Goal: Communication & Community: Participate in discussion

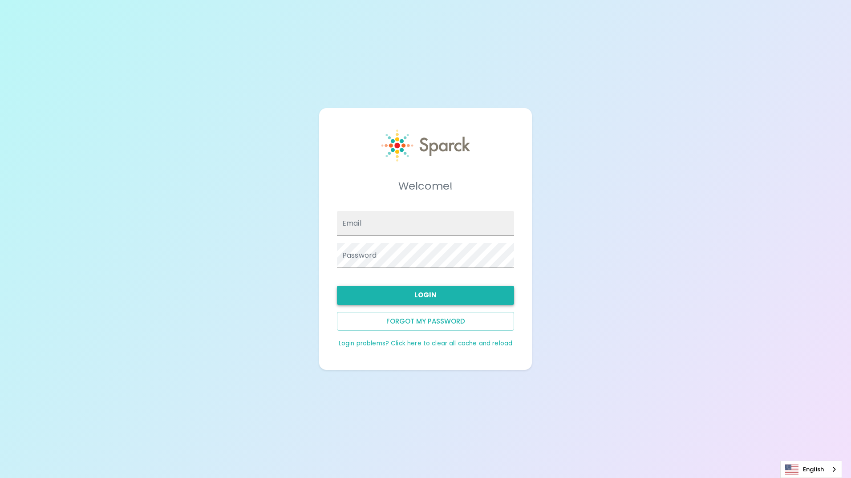
type input "[EMAIL_ADDRESS][DOMAIN_NAME]"
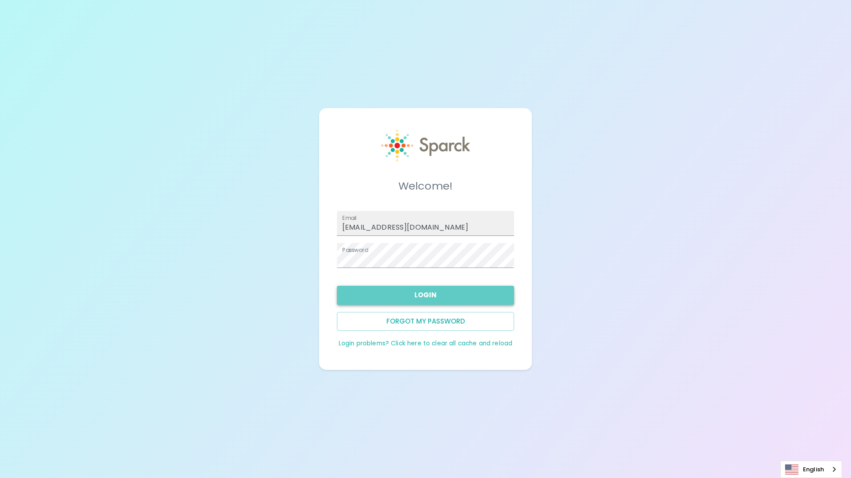
click at [424, 299] on button "Login" at bounding box center [425, 295] width 177 height 19
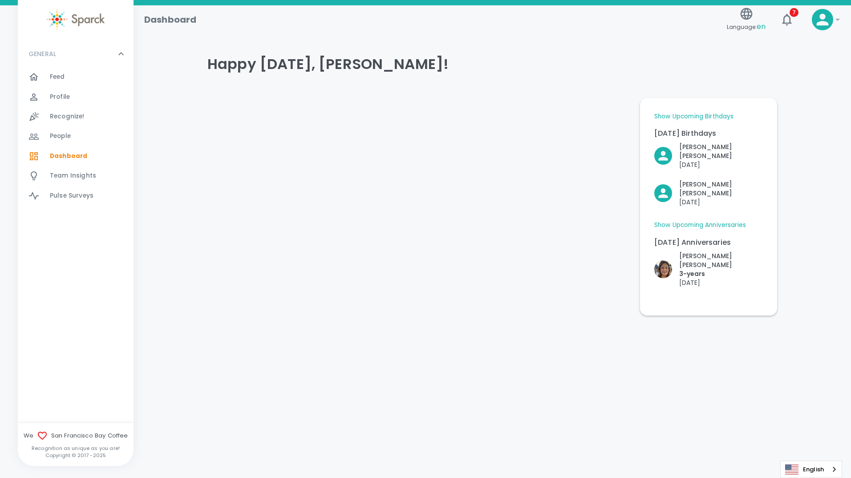
click at [701, 117] on link "Show Upcoming Birthdays" at bounding box center [693, 116] width 79 height 9
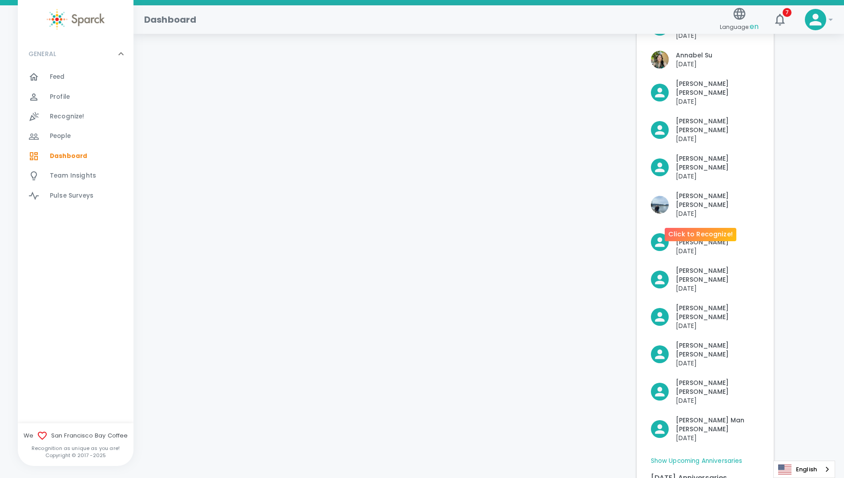
scroll to position [256, 0]
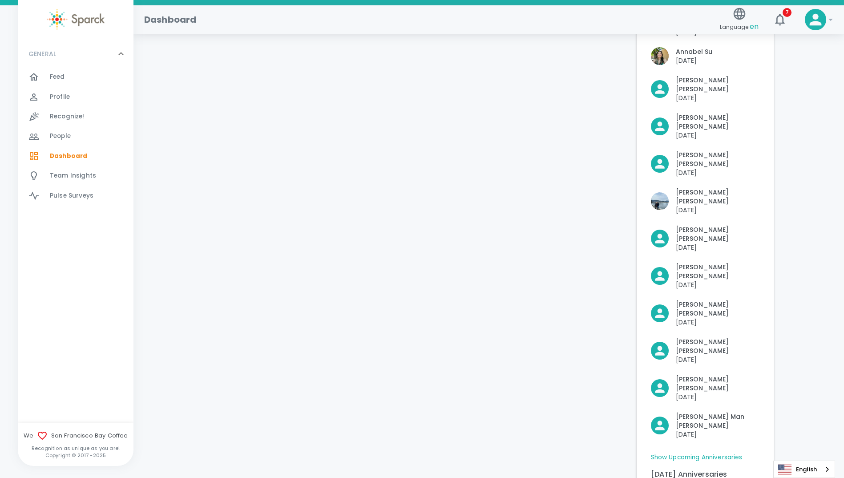
drag, startPoint x: 538, startPoint y: 344, endPoint x: 548, endPoint y: 325, distance: 21.7
click at [538, 344] on div at bounding box center [413, 191] width 432 height 713
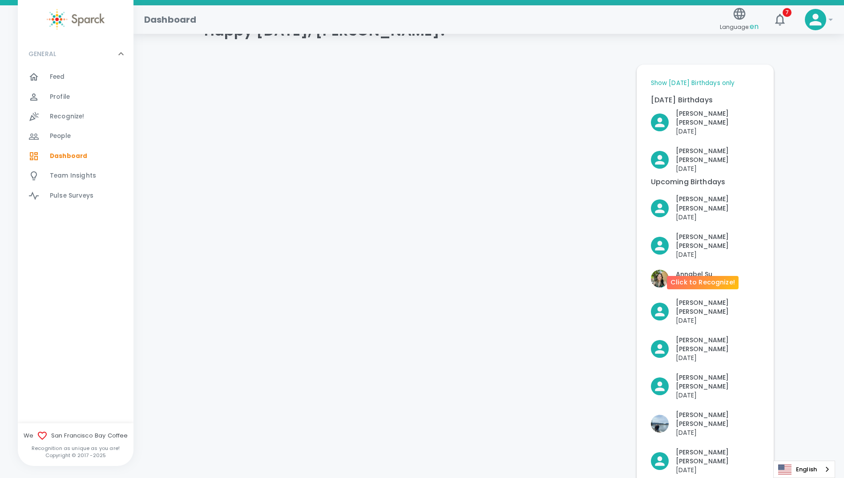
scroll to position [0, 0]
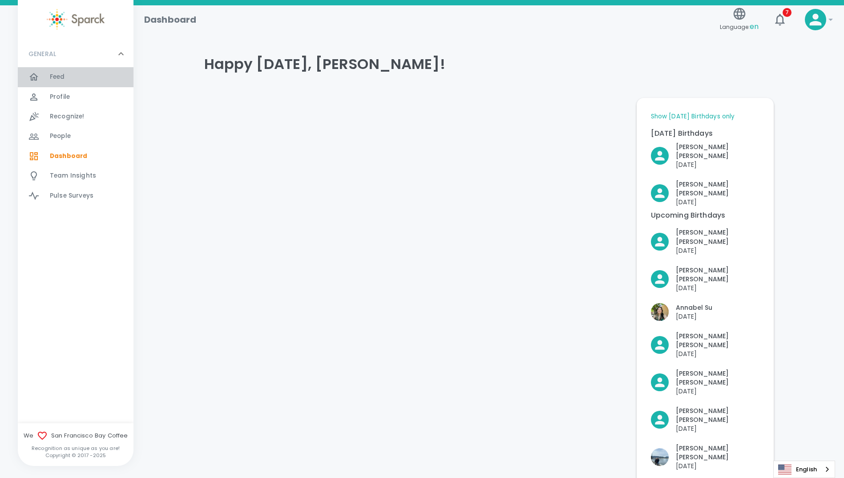
click at [58, 77] on span "Feed" at bounding box center [57, 77] width 15 height 9
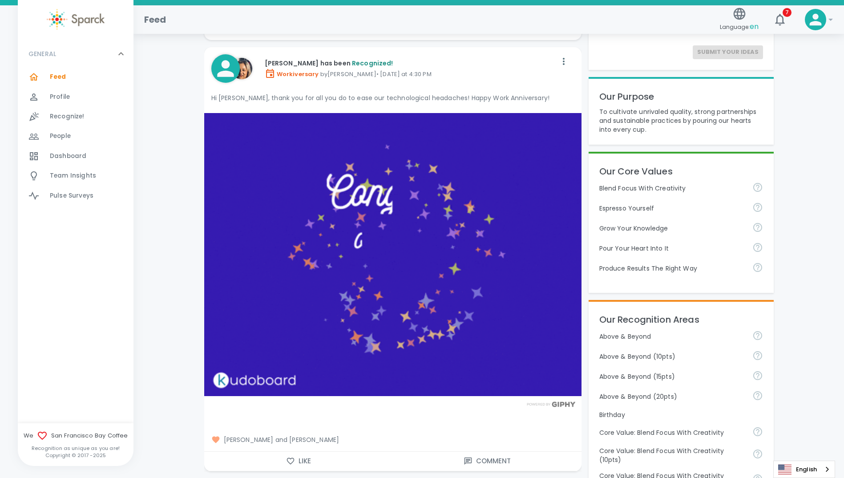
scroll to position [222, 0]
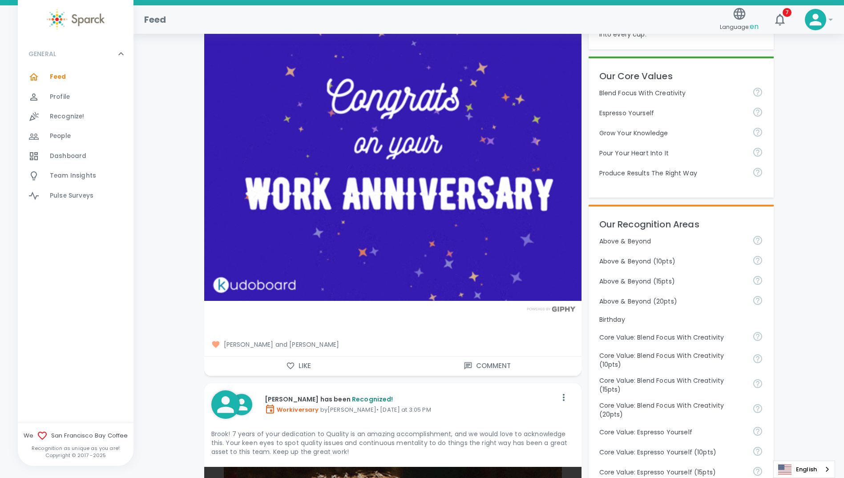
click at [289, 364] on icon "button" at bounding box center [290, 365] width 9 height 9
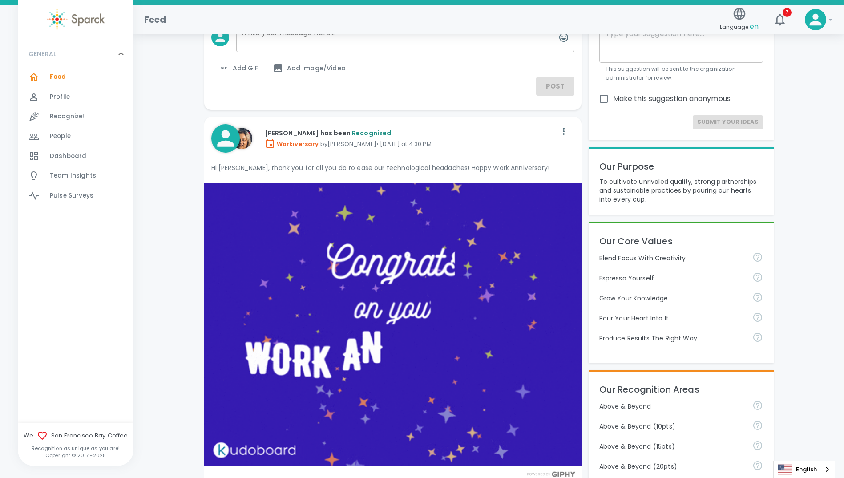
scroll to position [0, 0]
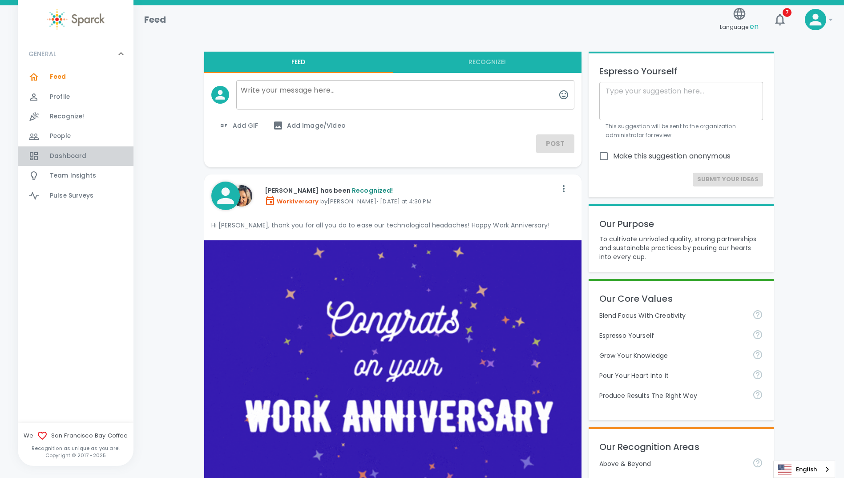
click at [64, 156] on span "Dashboard" at bounding box center [68, 156] width 36 height 9
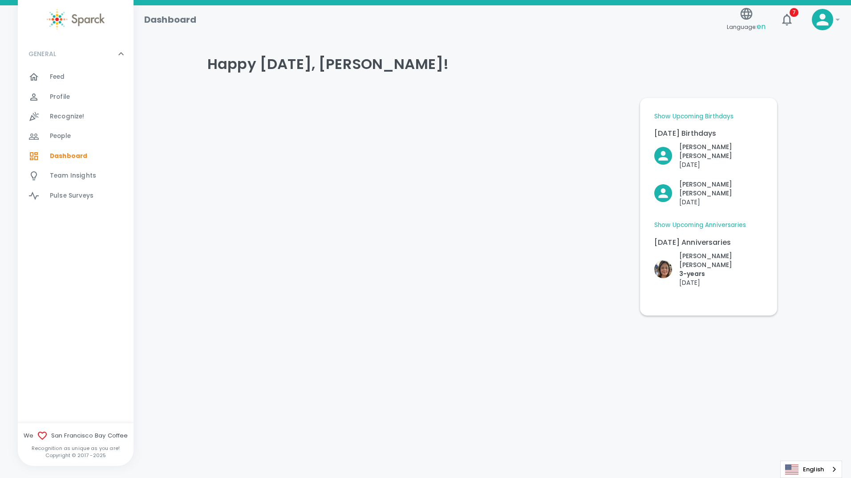
click at [724, 221] on link "Show Upcoming Anniversaries" at bounding box center [700, 225] width 92 height 9
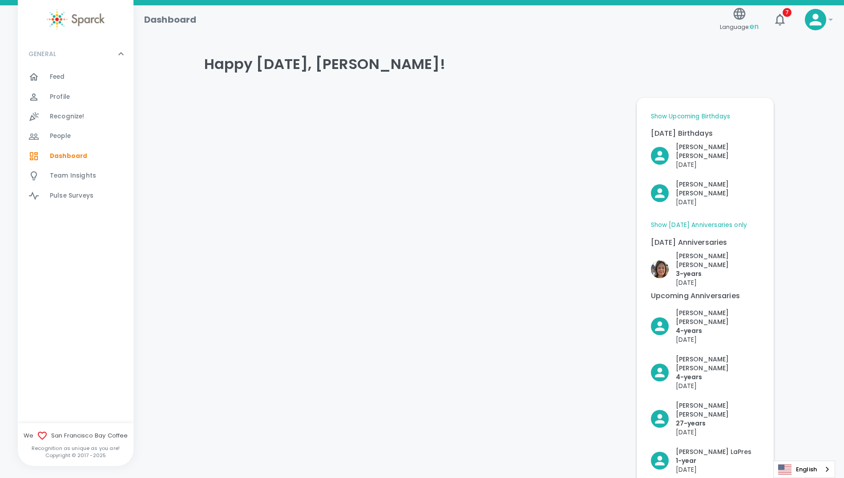
click at [688, 115] on link "Show Upcoming Birthdays" at bounding box center [690, 116] width 79 height 9
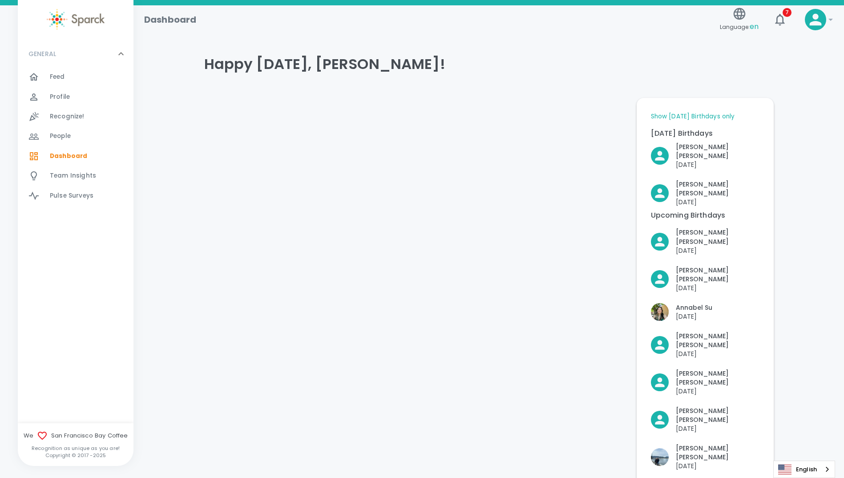
click at [56, 77] on span "Feed" at bounding box center [57, 77] width 15 height 9
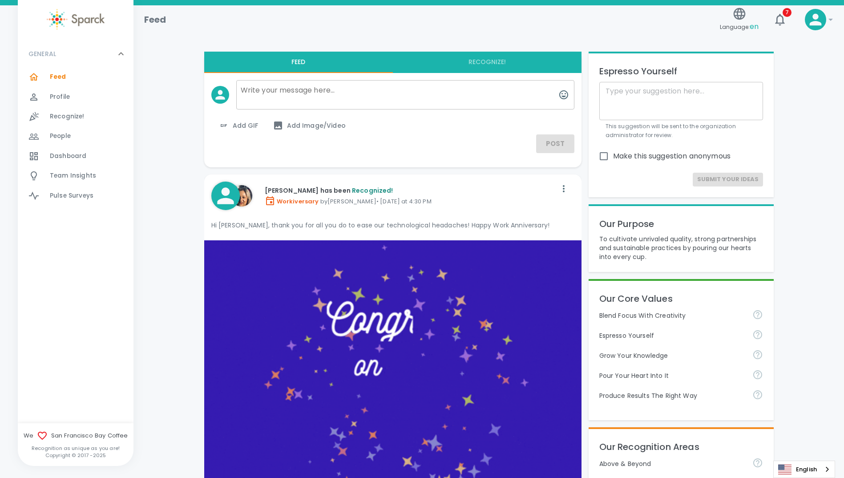
click at [58, 159] on span "Dashboard" at bounding box center [68, 156] width 36 height 9
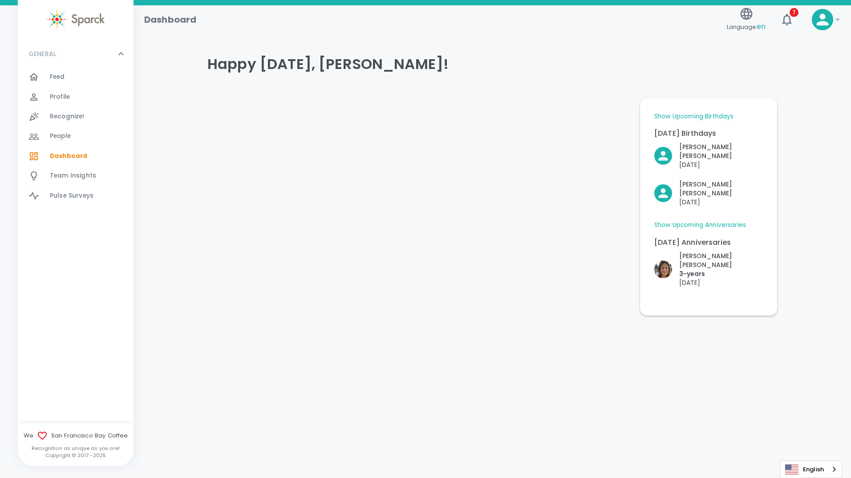
click at [71, 195] on span "Pulse Surveys" at bounding box center [72, 195] width 44 height 9
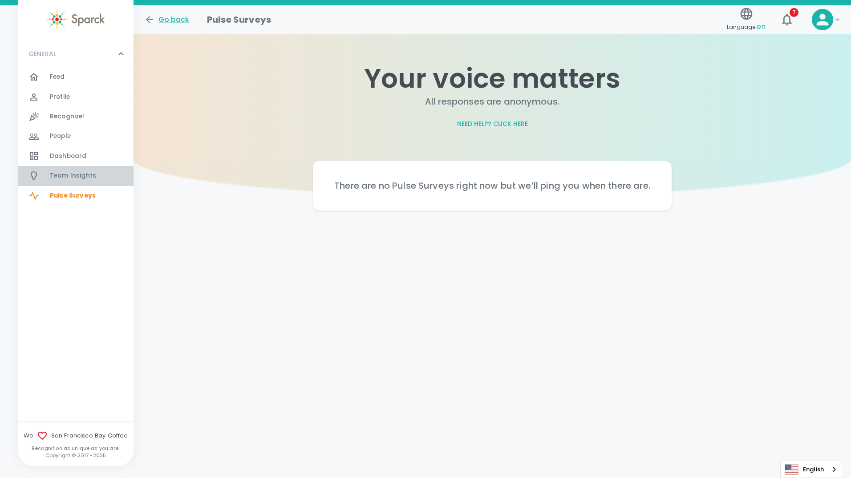
click at [73, 176] on span "Team Insights" at bounding box center [73, 175] width 46 height 9
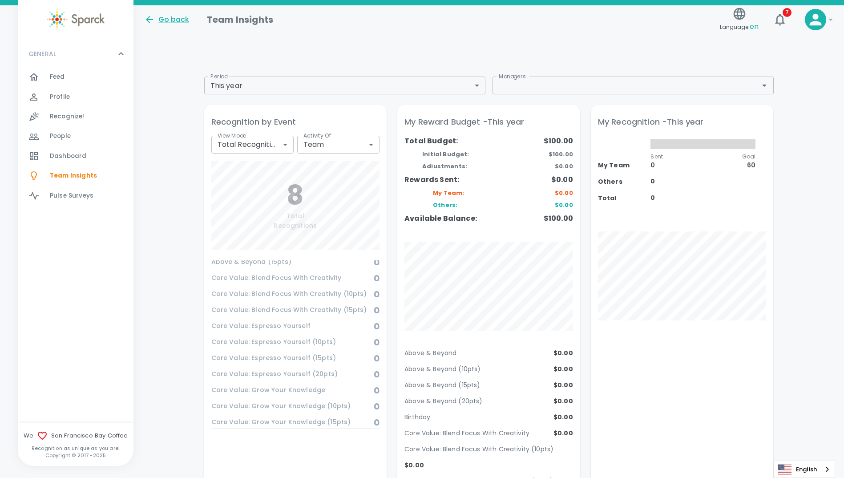
click at [58, 75] on span "Feed" at bounding box center [57, 77] width 15 height 9
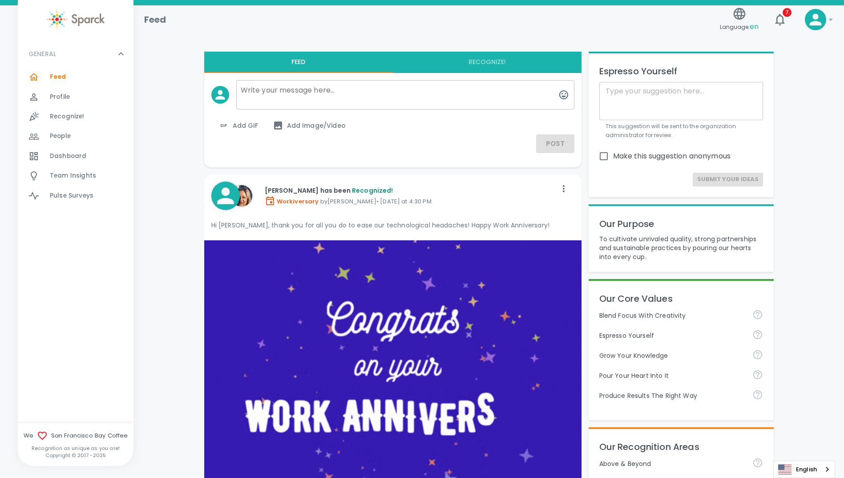
click at [58, 77] on span "Feed" at bounding box center [58, 77] width 16 height 9
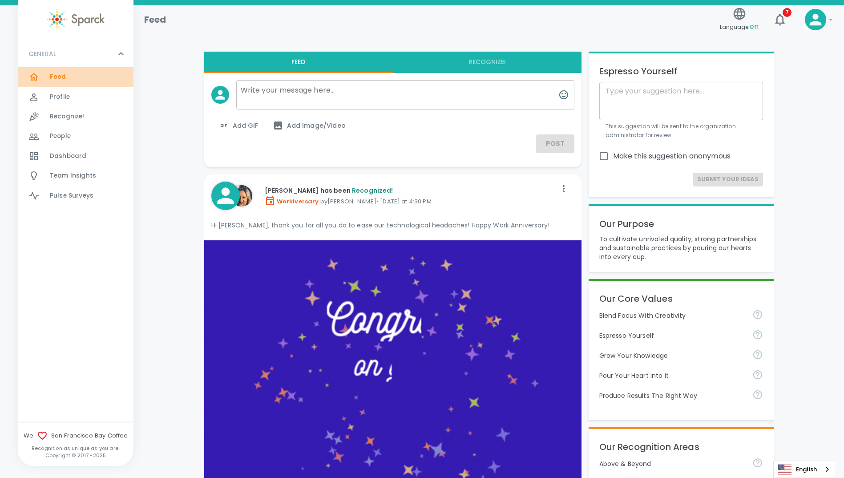
click at [56, 74] on span "Feed" at bounding box center [58, 77] width 16 height 9
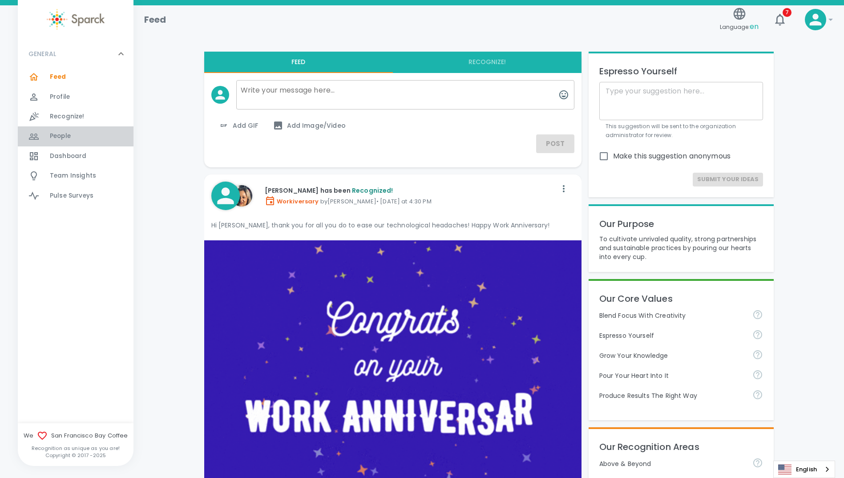
click at [61, 135] on span "People" at bounding box center [60, 136] width 21 height 9
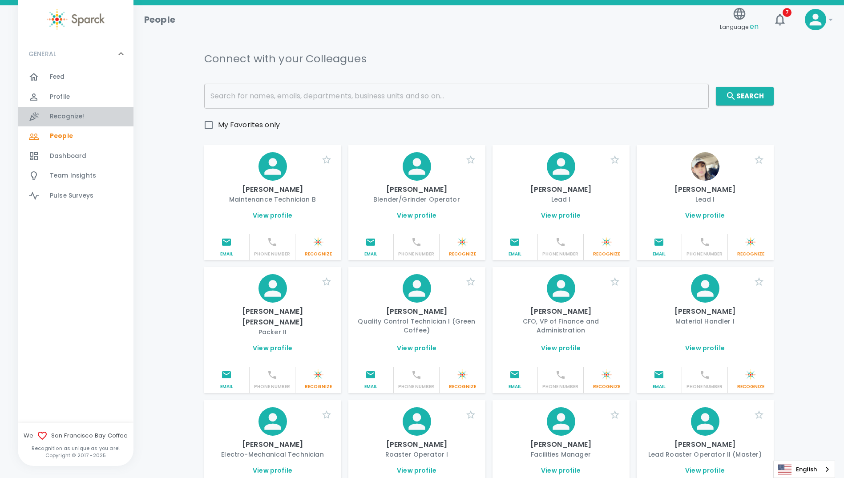
click at [66, 118] on span "Recognize!" at bounding box center [67, 116] width 35 height 9
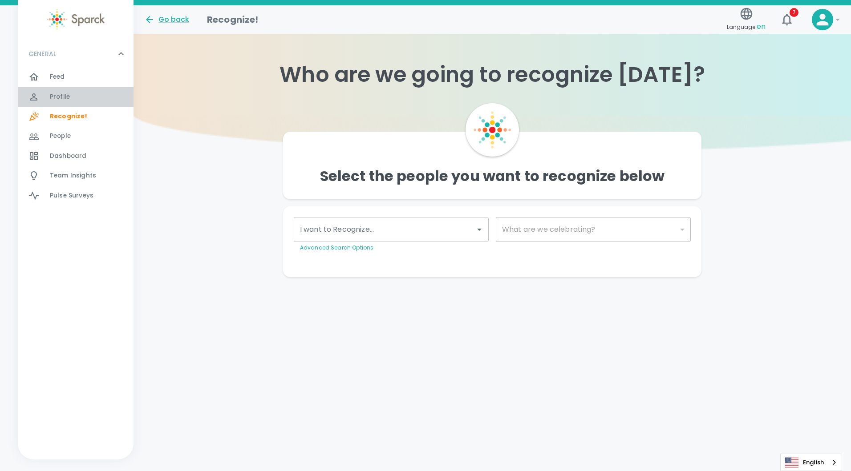
click at [67, 97] on span "Profile" at bounding box center [60, 97] width 20 height 9
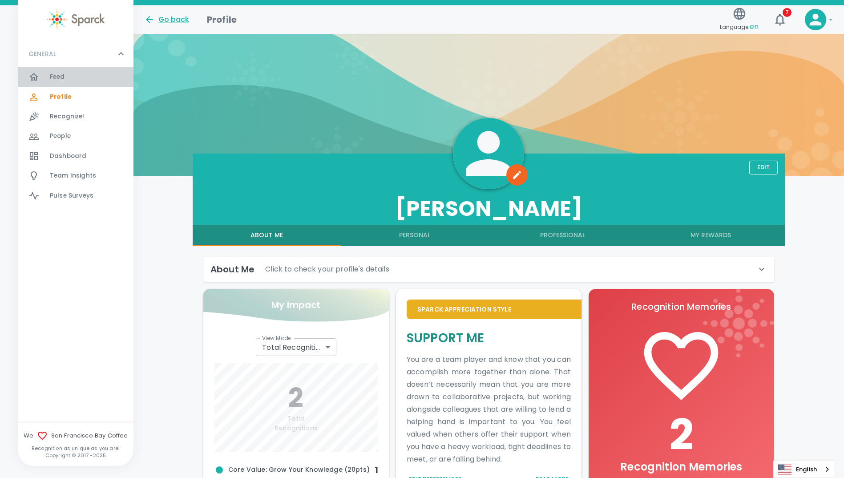
click at [59, 76] on span "Feed" at bounding box center [57, 77] width 15 height 9
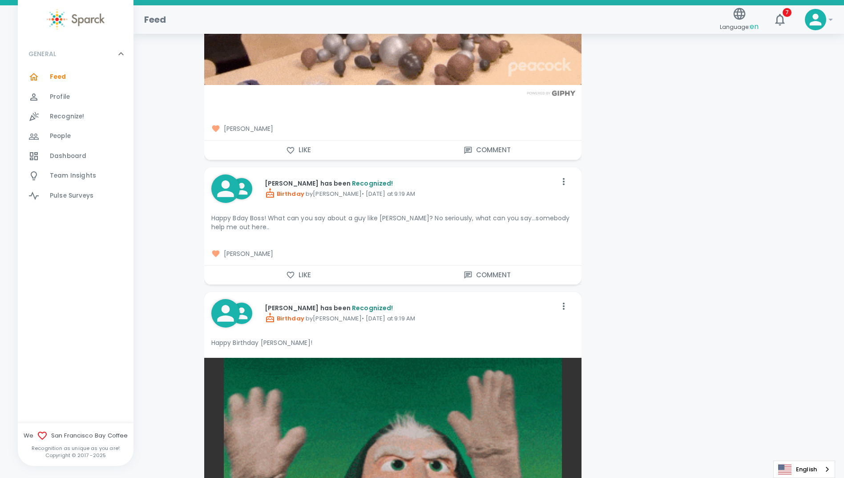
scroll to position [1246, 0]
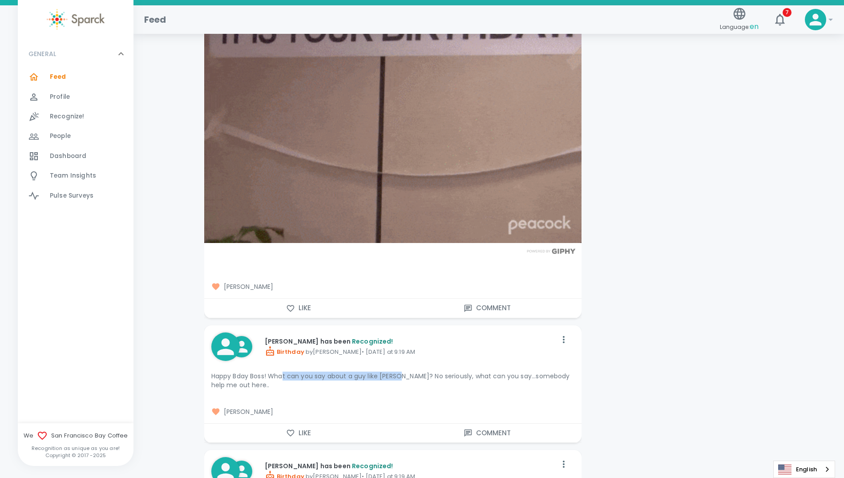
drag, startPoint x: 285, startPoint y: 374, endPoint x: 403, endPoint y: 376, distance: 118.3
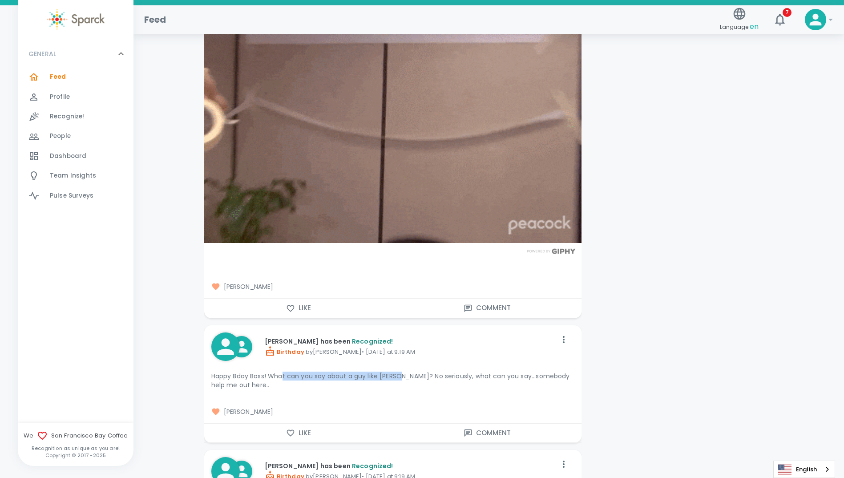
click at [403, 376] on p "Happy Bday Boss! What can you say about a guy like [PERSON_NAME]? No seriously,…" at bounding box center [392, 380] width 363 height 18
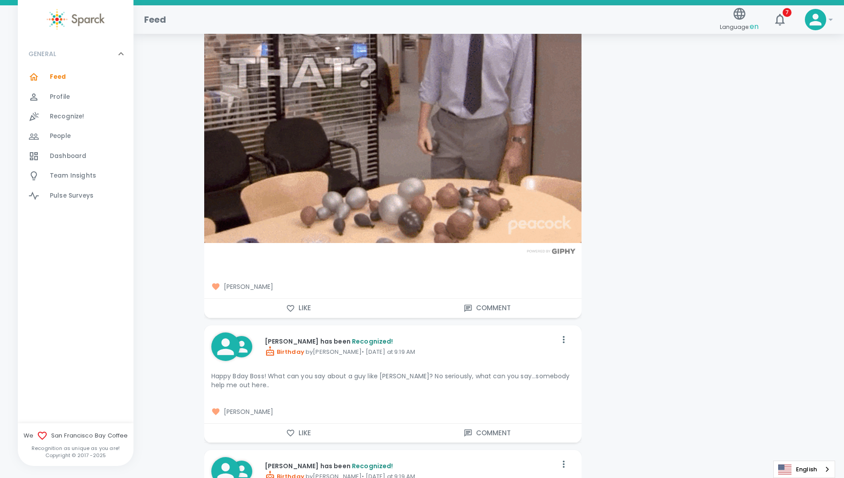
click at [559, 390] on div "Happy Bday Boss! What can you say about a guy like [PERSON_NAME]? No seriously,…" at bounding box center [392, 380] width 363 height 25
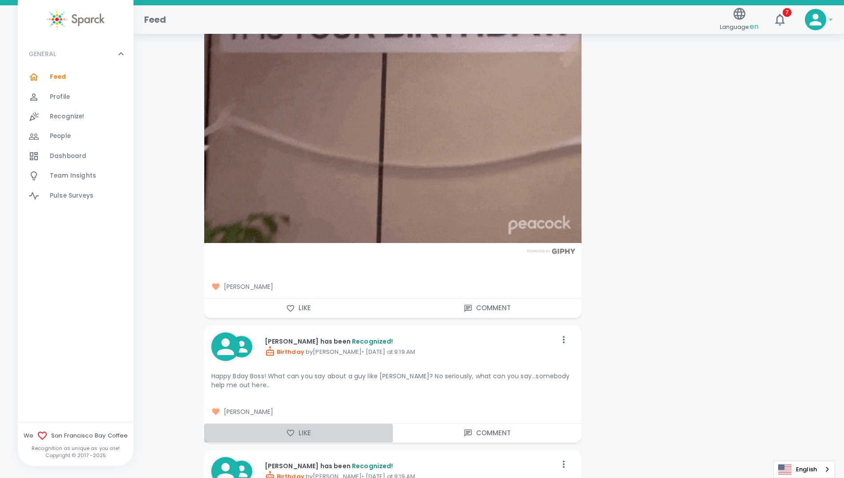
click at [290, 433] on icon "button" at bounding box center [290, 432] width 9 height 9
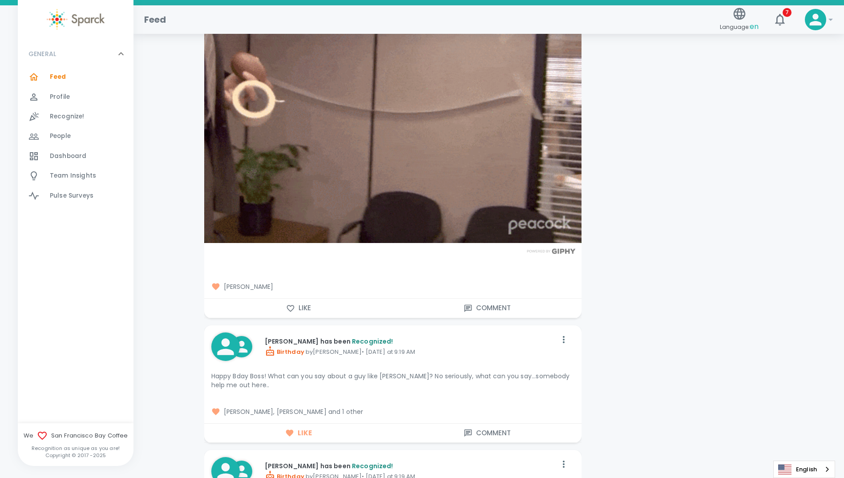
click at [290, 309] on icon "button" at bounding box center [290, 308] width 9 height 9
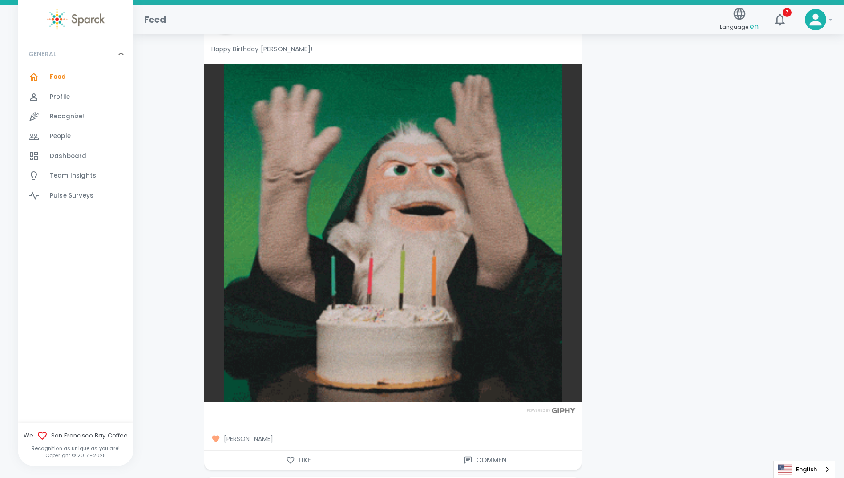
scroll to position [1735, 0]
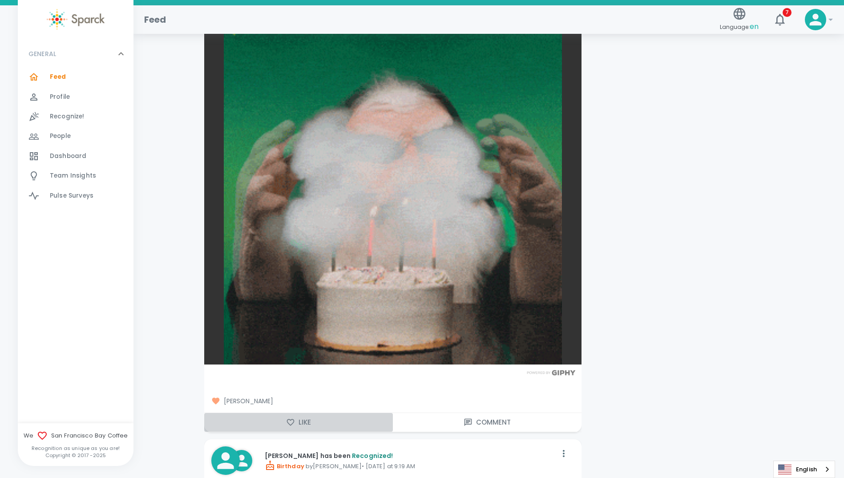
click at [290, 423] on icon "button" at bounding box center [290, 422] width 9 height 9
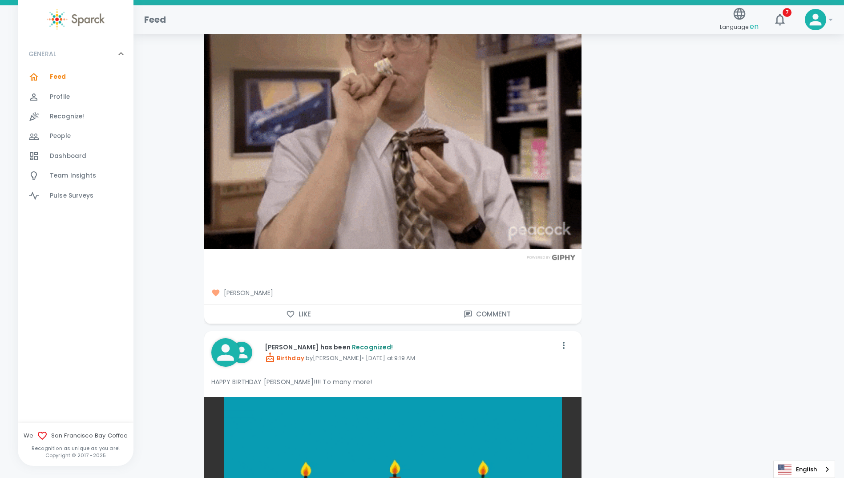
scroll to position [2358, 0]
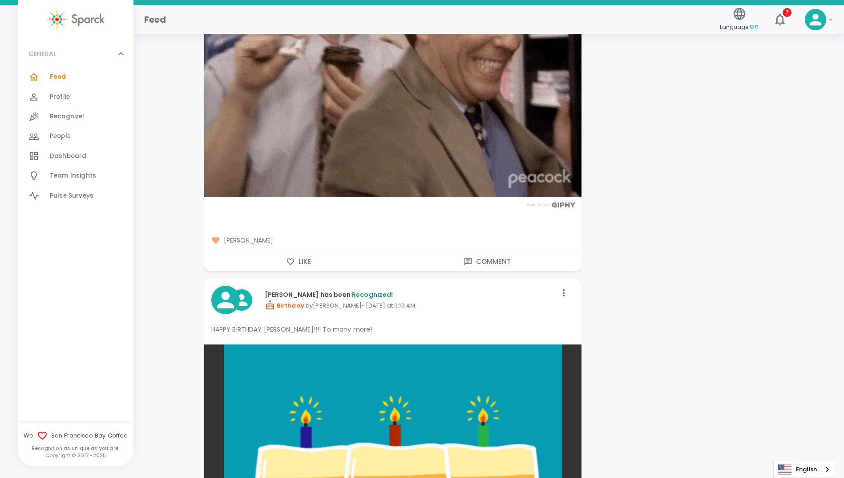
click at [292, 262] on icon "button" at bounding box center [290, 261] width 9 height 9
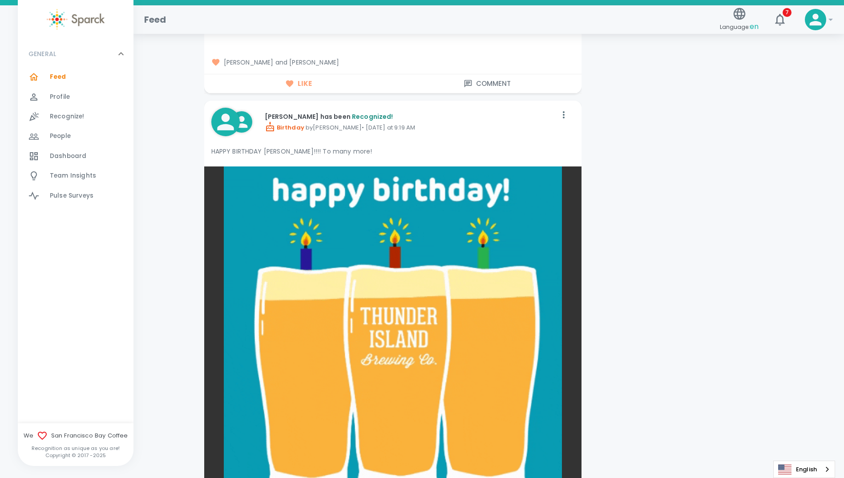
scroll to position [2803, 0]
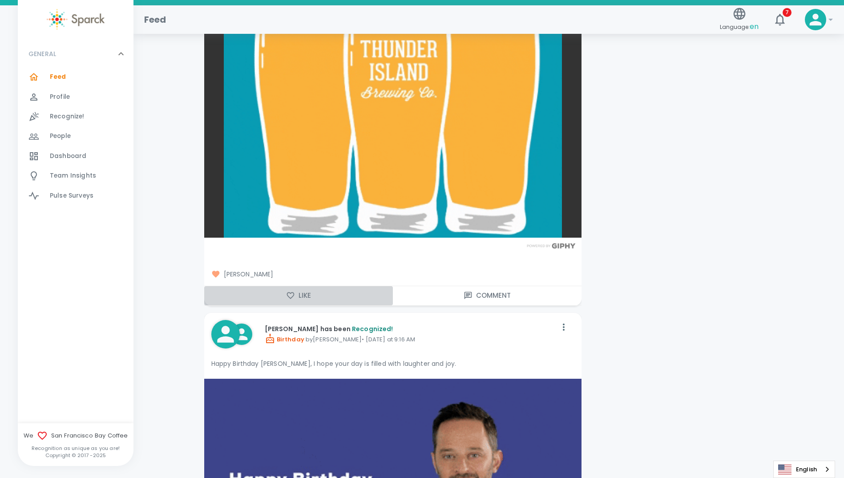
click at [292, 295] on icon "button" at bounding box center [290, 295] width 9 height 9
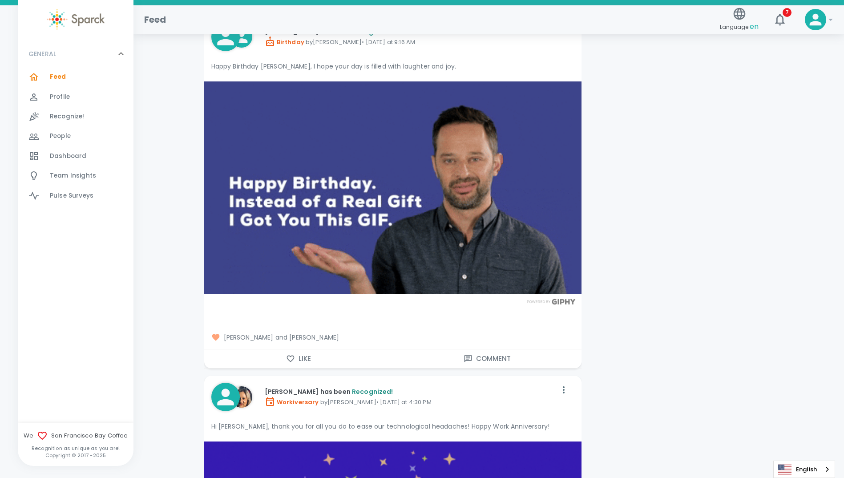
scroll to position [3158, 0]
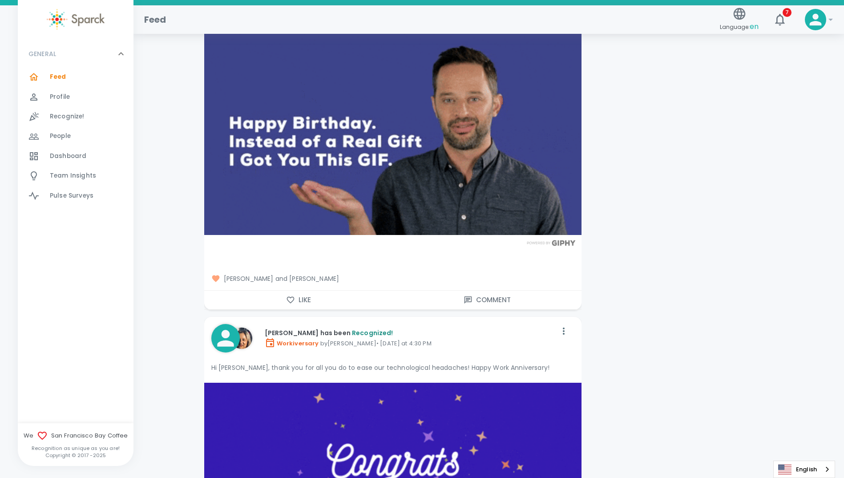
click at [292, 300] on icon "button" at bounding box center [290, 299] width 9 height 9
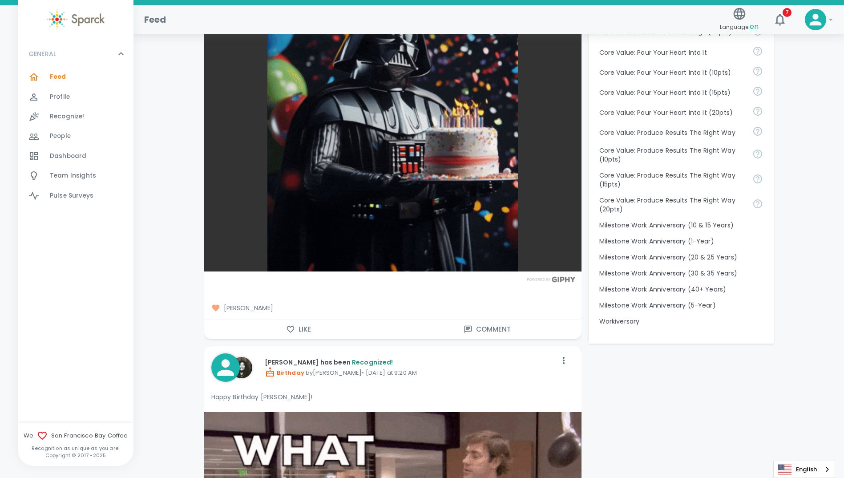
scroll to position [756, 0]
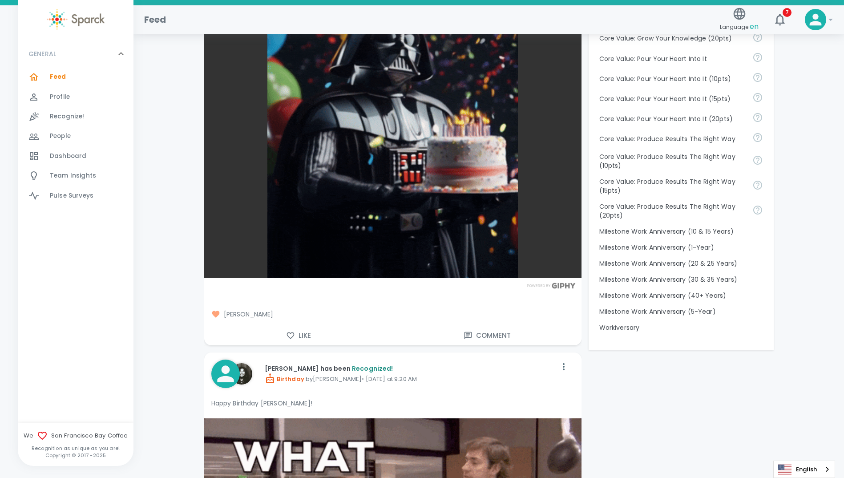
click at [292, 335] on icon "button" at bounding box center [290, 335] width 9 height 9
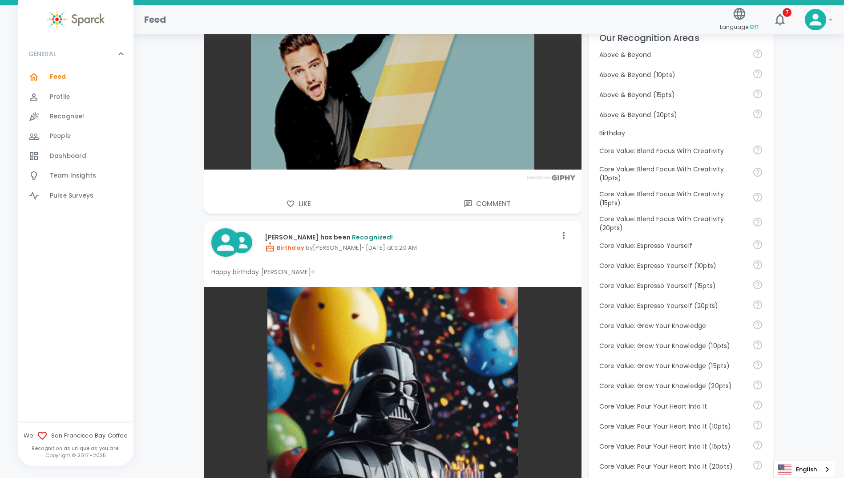
scroll to position [267, 0]
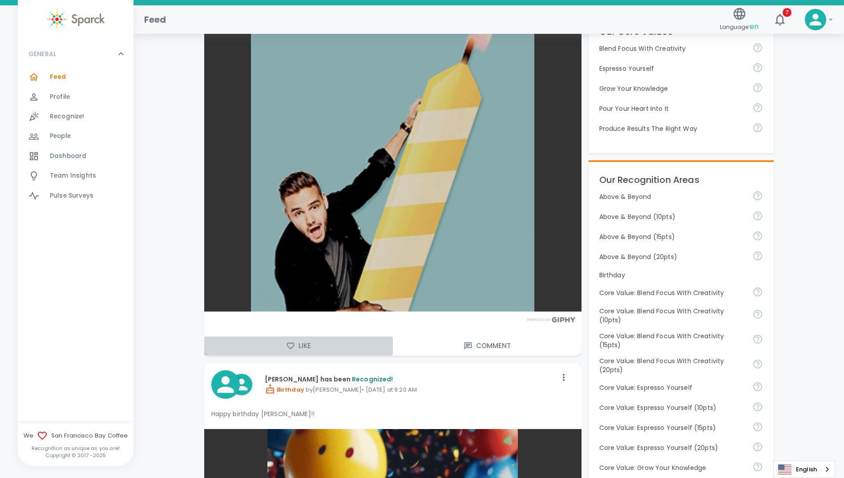
click at [294, 346] on icon "button" at bounding box center [290, 345] width 9 height 9
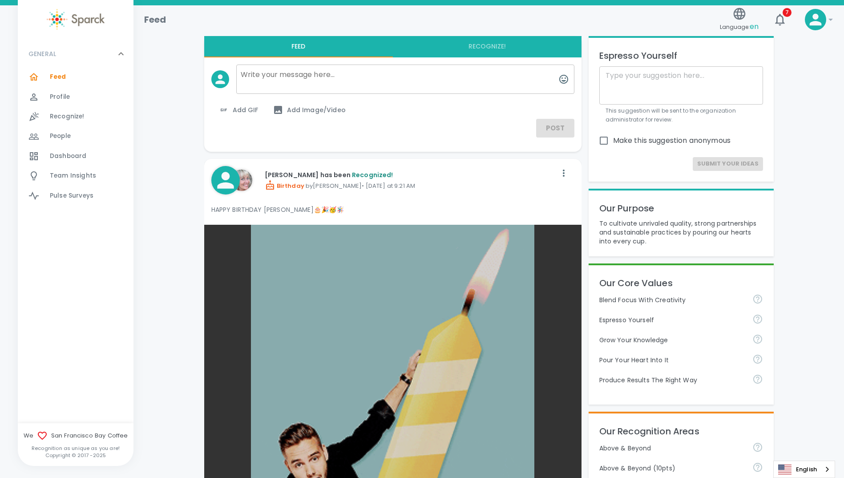
scroll to position [0, 0]
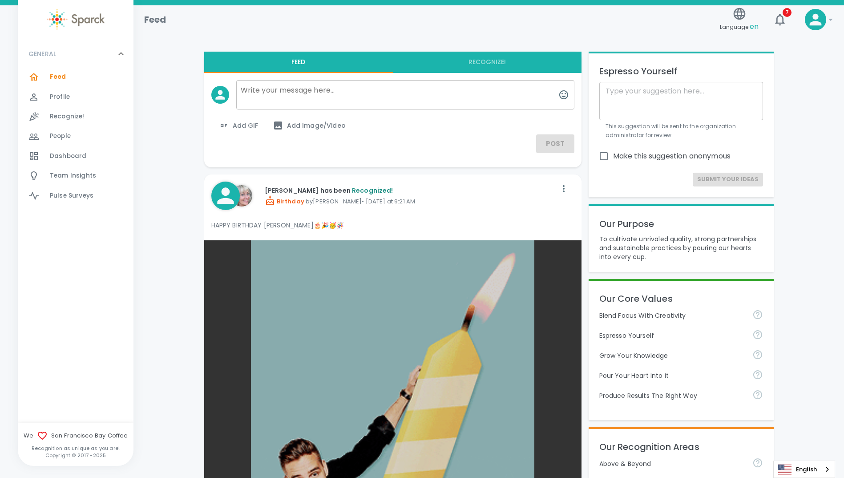
click at [63, 76] on span "Feed" at bounding box center [58, 77] width 16 height 9
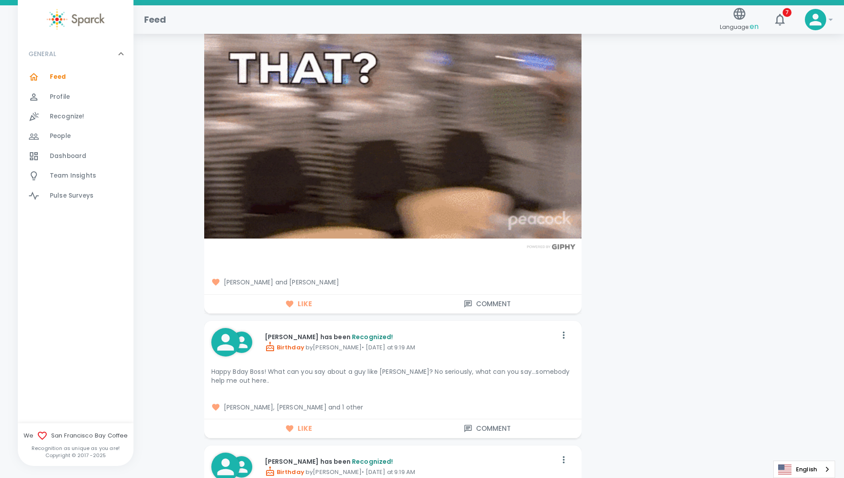
scroll to position [1379, 0]
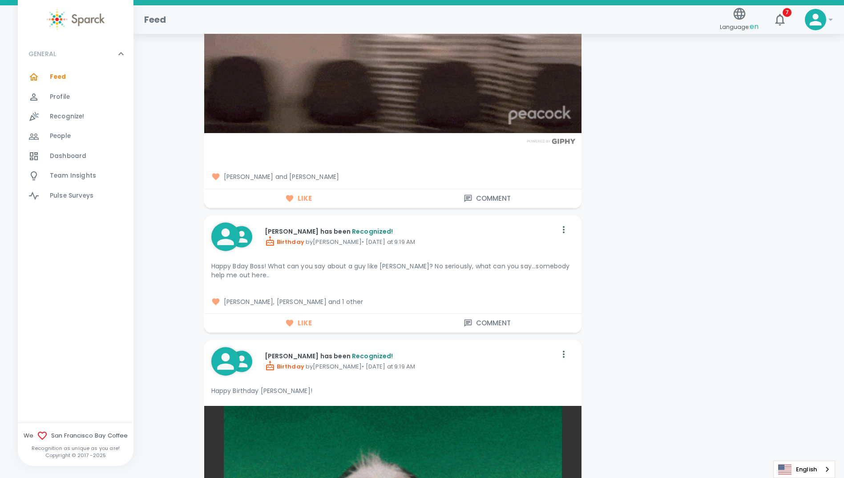
click at [343, 302] on span "[PERSON_NAME], [PERSON_NAME] and 1 other" at bounding box center [392, 301] width 363 height 9
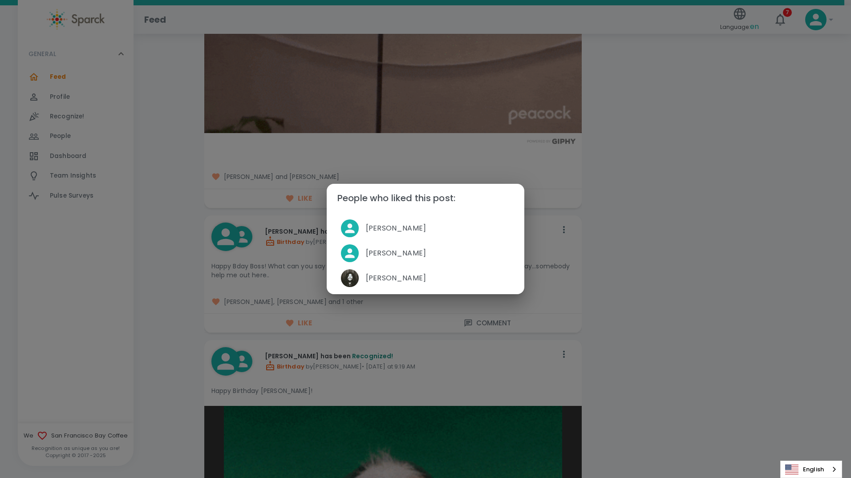
click at [161, 337] on div "People who liked this post: [PERSON_NAME] [PERSON_NAME] [PERSON_NAME]" at bounding box center [425, 239] width 851 height 478
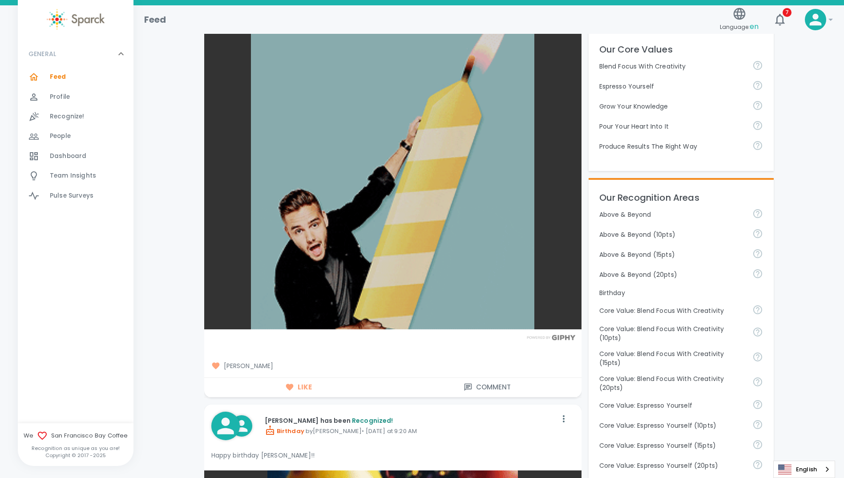
scroll to position [0, 0]
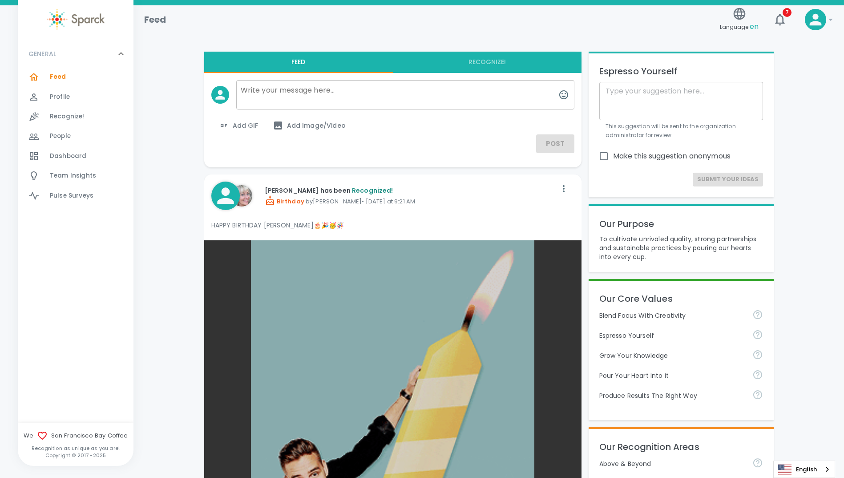
click at [56, 96] on span "Profile" at bounding box center [60, 97] width 20 height 9
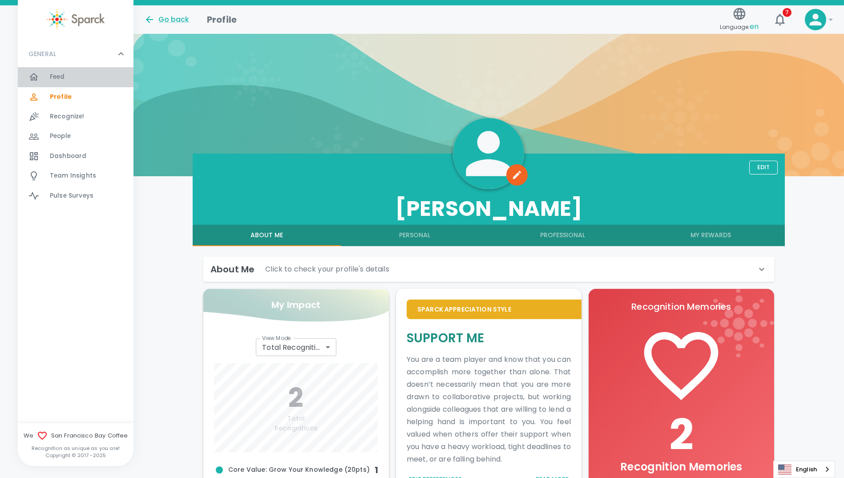
click at [57, 74] on span "Feed" at bounding box center [57, 77] width 15 height 9
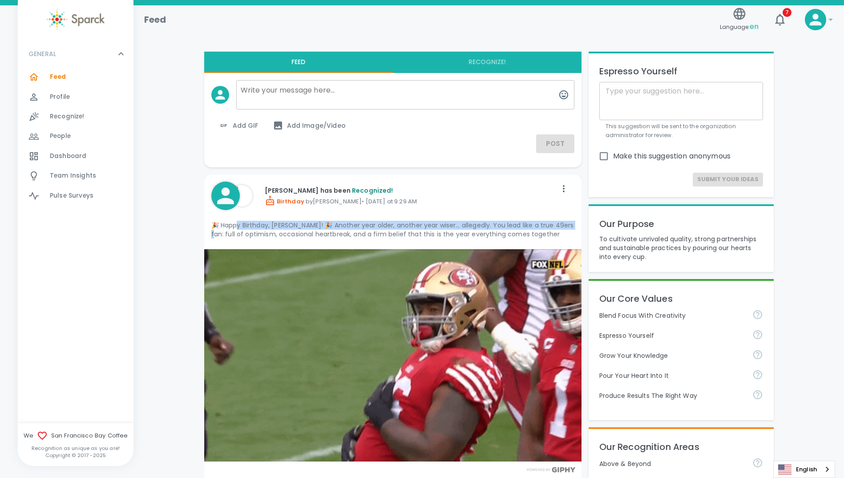
drag, startPoint x: 239, startPoint y: 227, endPoint x: 569, endPoint y: 228, distance: 330.1
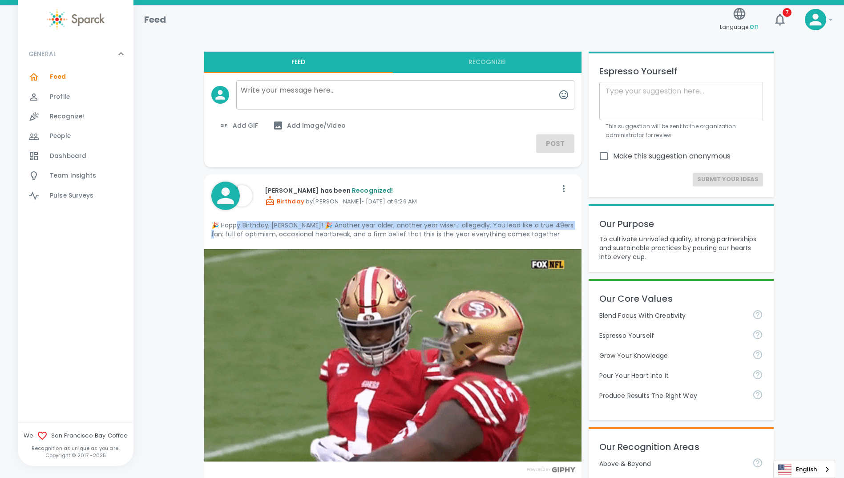
click at [569, 228] on p "🎉 Happy Birthday, [PERSON_NAME]! 🎉 Another year older, another year wiser… alle…" at bounding box center [392, 230] width 363 height 18
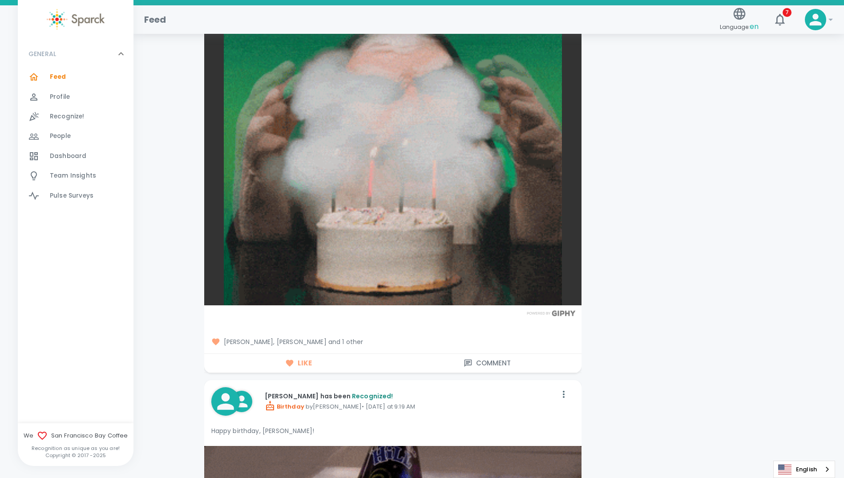
scroll to position [2269, 0]
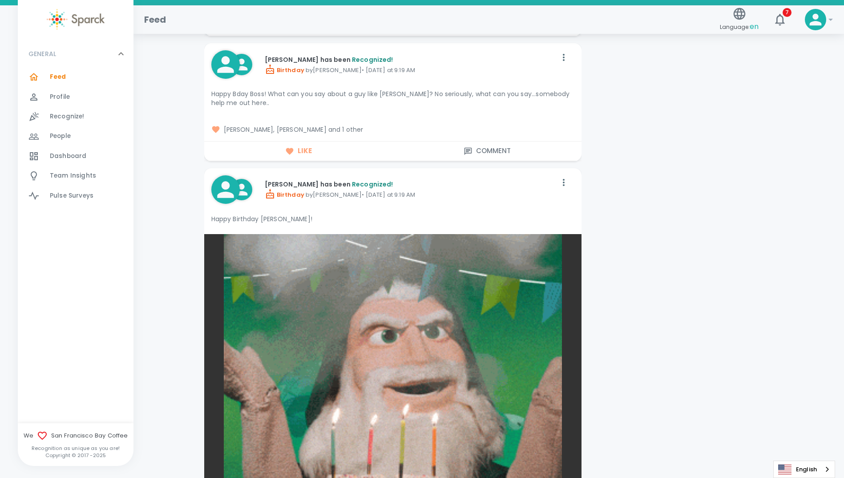
click at [344, 131] on span "[PERSON_NAME], [PERSON_NAME] and 1 other" at bounding box center [392, 129] width 363 height 9
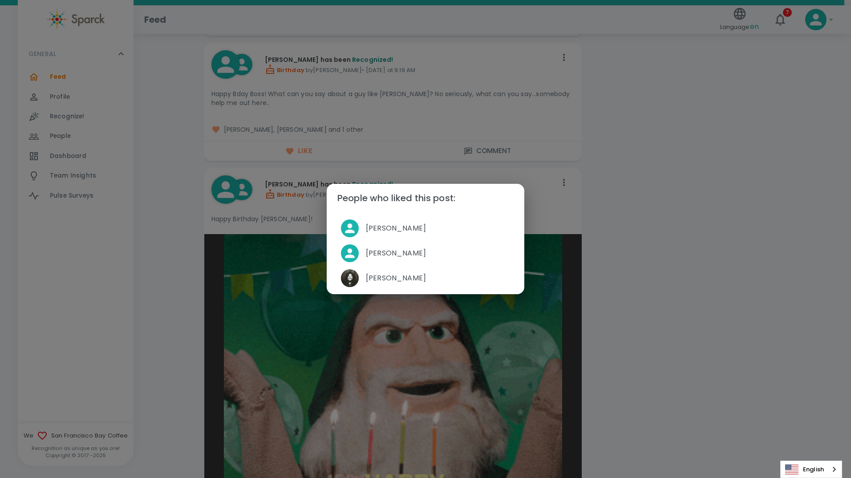
click at [156, 278] on div "People who liked this post: [PERSON_NAME] [PERSON_NAME] [PERSON_NAME]" at bounding box center [425, 239] width 851 height 478
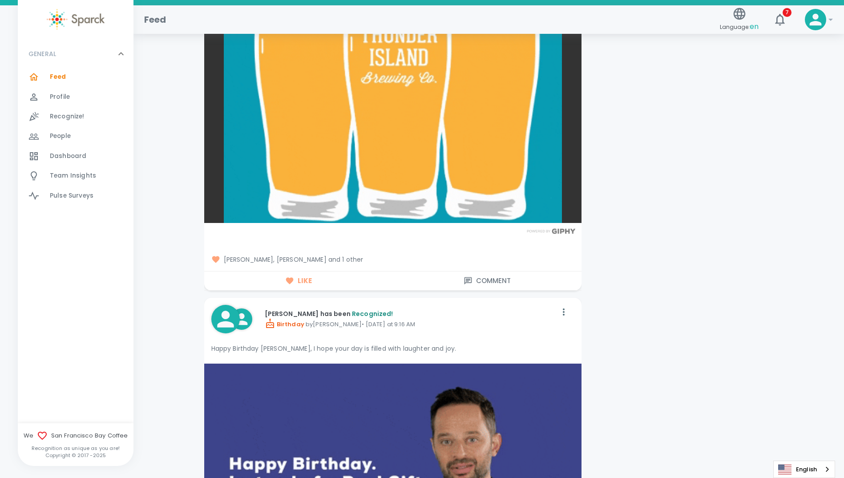
scroll to position [3826, 0]
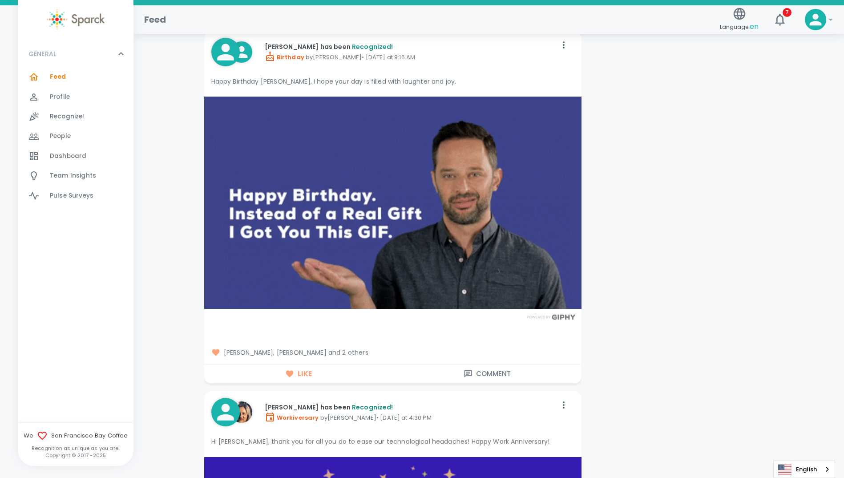
click at [348, 350] on span "[PERSON_NAME], [PERSON_NAME] and 2 others" at bounding box center [392, 352] width 363 height 9
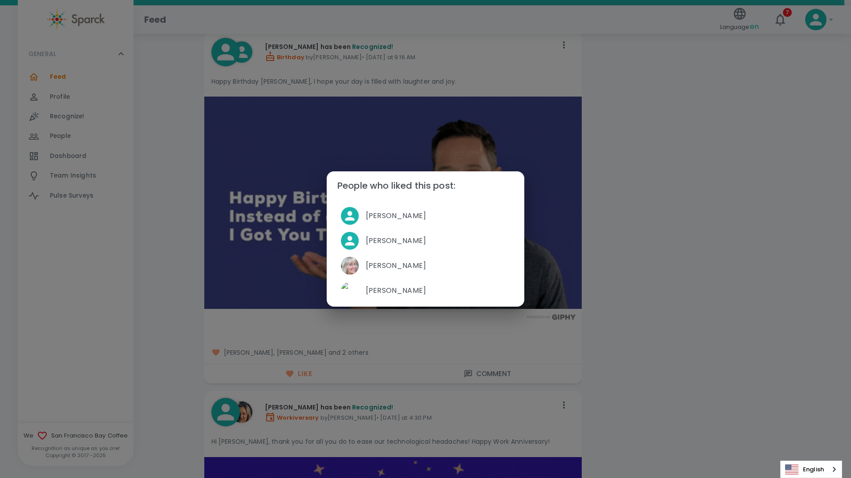
click at [160, 327] on div "People who liked this post: [PERSON_NAME] [PERSON_NAME] [PERSON_NAME] [PERSON_N…" at bounding box center [425, 239] width 851 height 478
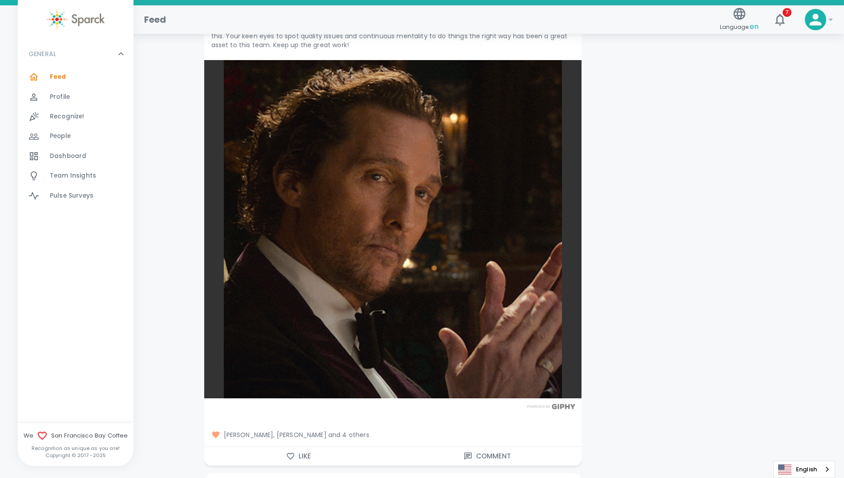
scroll to position [4982, 0]
